Goal: Transaction & Acquisition: Purchase product/service

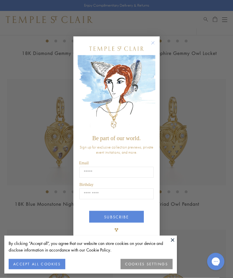
scroll to position [474, 0]
click at [153, 47] on circle "Close dialog" at bounding box center [153, 43] width 7 height 7
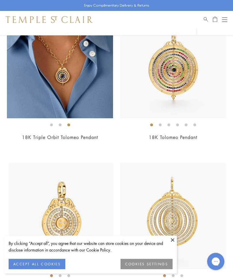
scroll to position [3557, 0]
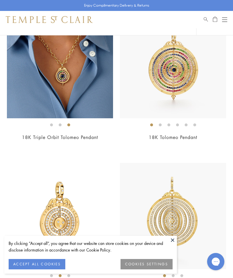
click at [227, 16] on button "Open navigation" at bounding box center [224, 19] width 5 height 7
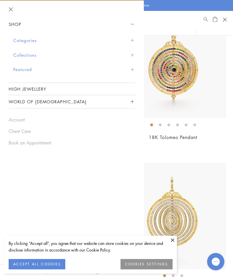
click at [35, 40] on button "Categories" at bounding box center [74, 40] width 122 height 15
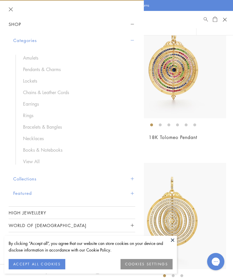
click at [31, 104] on link "Earrings" at bounding box center [76, 104] width 107 height 6
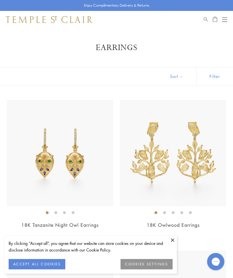
click at [174, 79] on button "Sort" at bounding box center [176, 77] width 39 height 18
click at [221, 79] on button "Filter" at bounding box center [214, 77] width 37 height 18
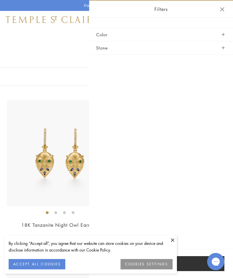
click at [110, 49] on button "Stone" at bounding box center [161, 47] width 130 height 13
click at [105, 50] on button "Stone" at bounding box center [161, 47] width 130 height 13
click at [226, 45] on button "Stone" at bounding box center [161, 47] width 130 height 13
click at [111, 47] on button "Stone" at bounding box center [161, 47] width 130 height 13
click at [226, 8] on header "Filters" at bounding box center [161, 9] width 144 height 17
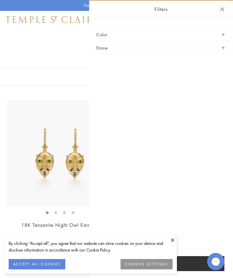
click at [221, 11] on button "Close navigation" at bounding box center [222, 9] width 4 height 4
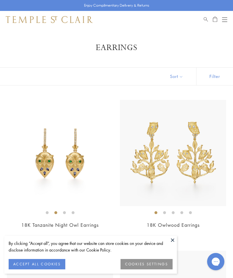
click at [32, 264] on button "ACCEPT ALL COOKIES" at bounding box center [37, 264] width 57 height 10
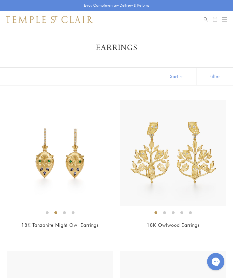
click at [183, 76] on button "Sort" at bounding box center [176, 77] width 39 height 18
click at [217, 79] on button "Filter" at bounding box center [214, 77] width 37 height 18
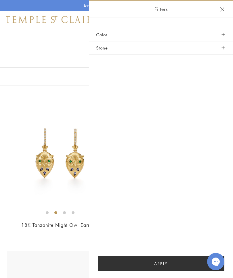
click at [160, 48] on button "Stone" at bounding box center [161, 47] width 130 height 13
click at [220, 11] on button "Close navigation" at bounding box center [222, 9] width 4 height 4
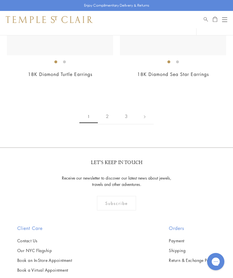
scroll to position [3915, 0]
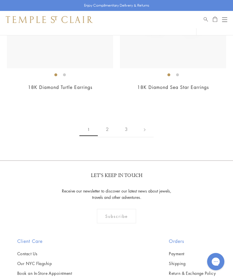
click at [104, 128] on link "2" at bounding box center [107, 129] width 19 height 16
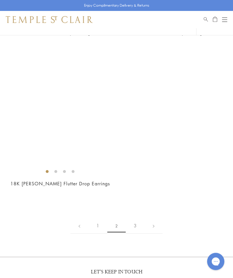
scroll to position [3681, 0]
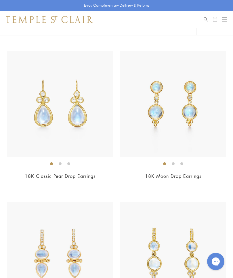
scroll to position [2180, 0]
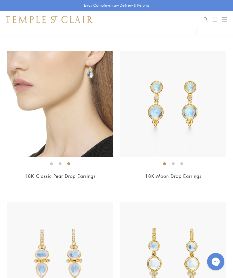
click at [90, 61] on img at bounding box center [60, 104] width 106 height 106
click at [89, 65] on img at bounding box center [60, 104] width 106 height 106
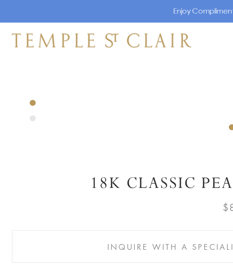
scroll to position [153, 0]
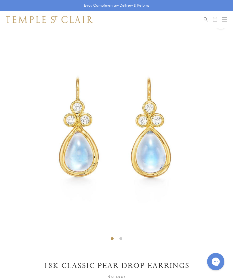
scroll to position [18, 0]
